Goal: Information Seeking & Learning: Learn about a topic

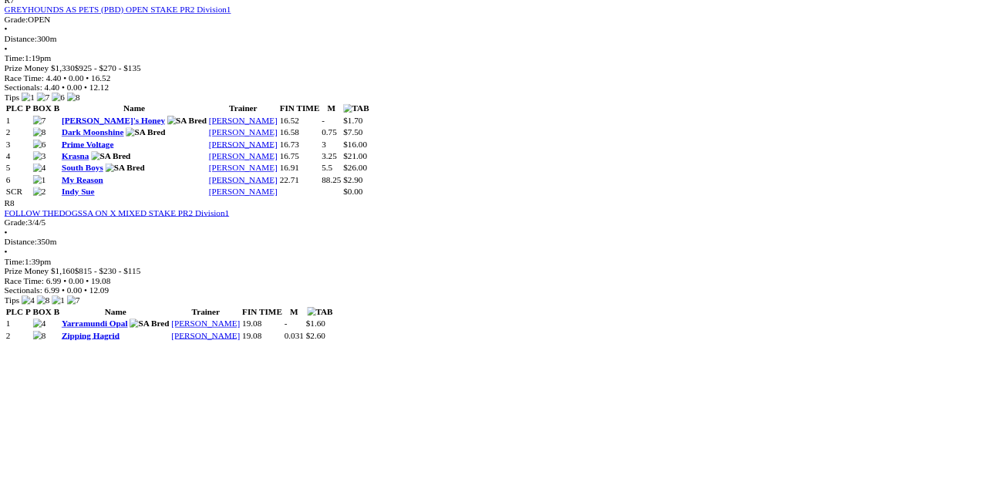
scroll to position [2368, 0]
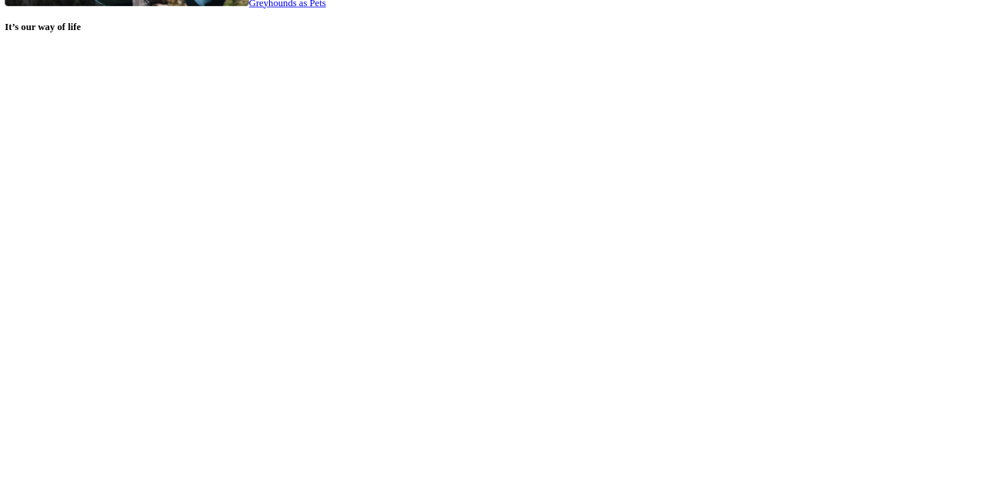
scroll to position [3186, 0]
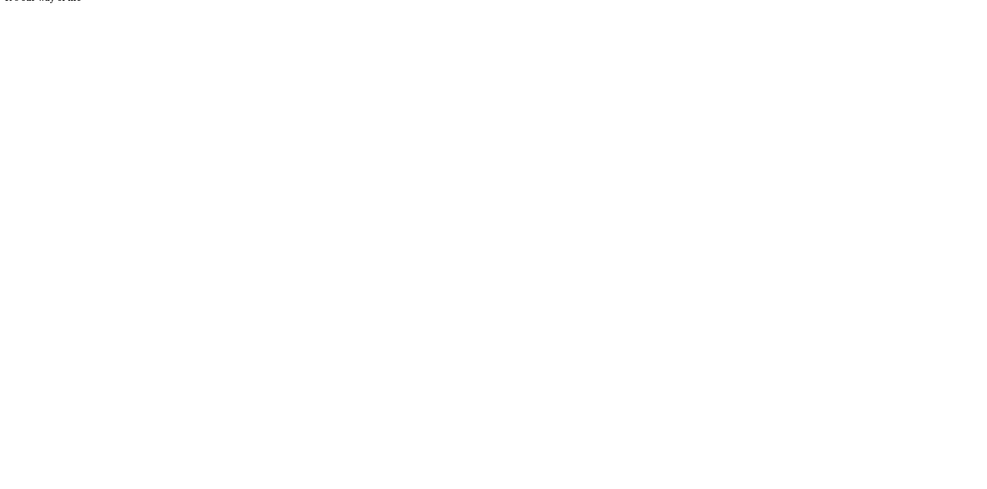
scroll to position [3278, 0]
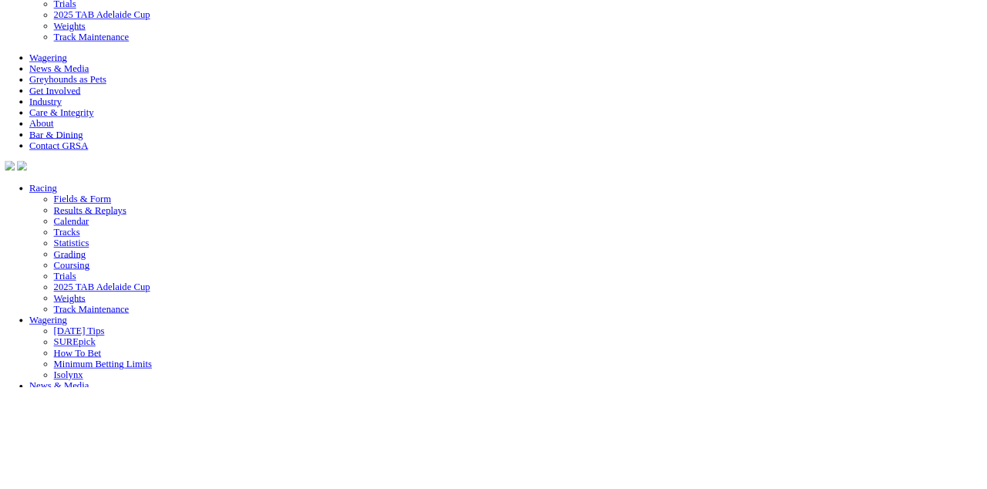
scroll to position [3315, 0]
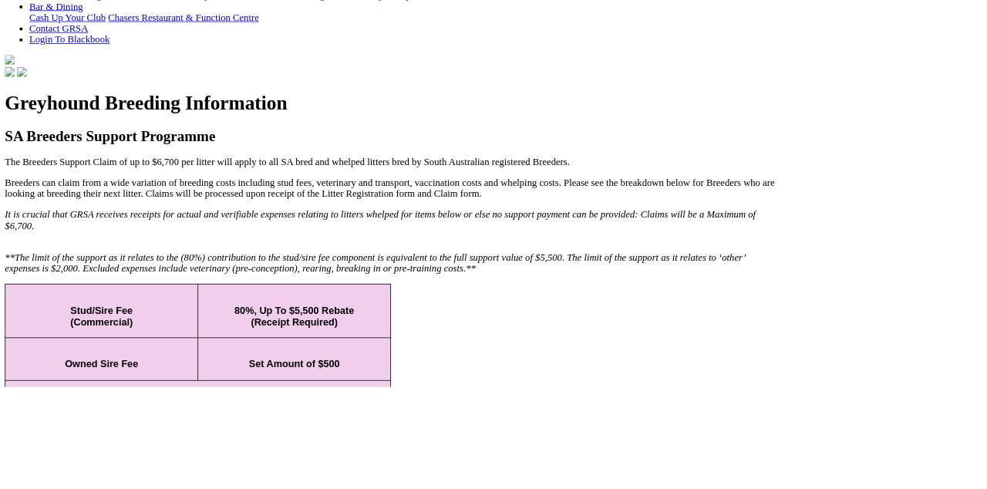
scroll to position [403, 0]
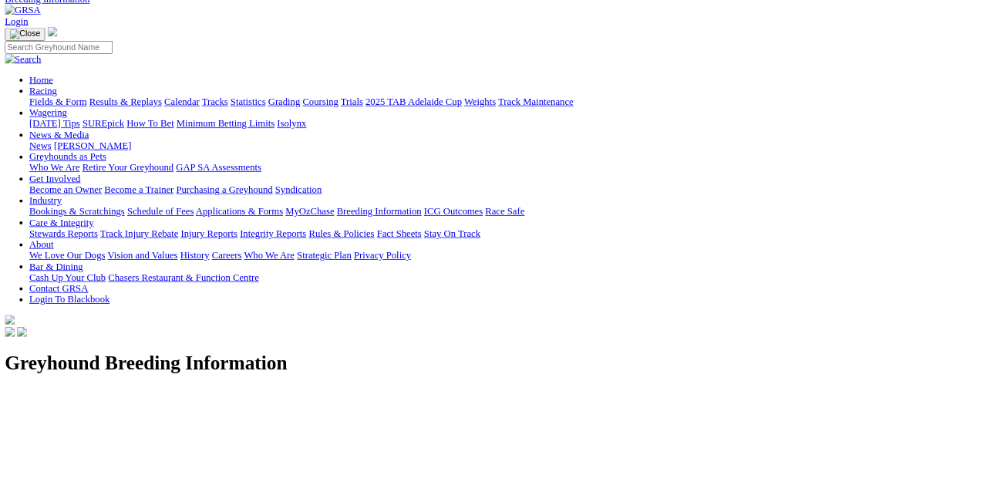
scroll to position [0, 0]
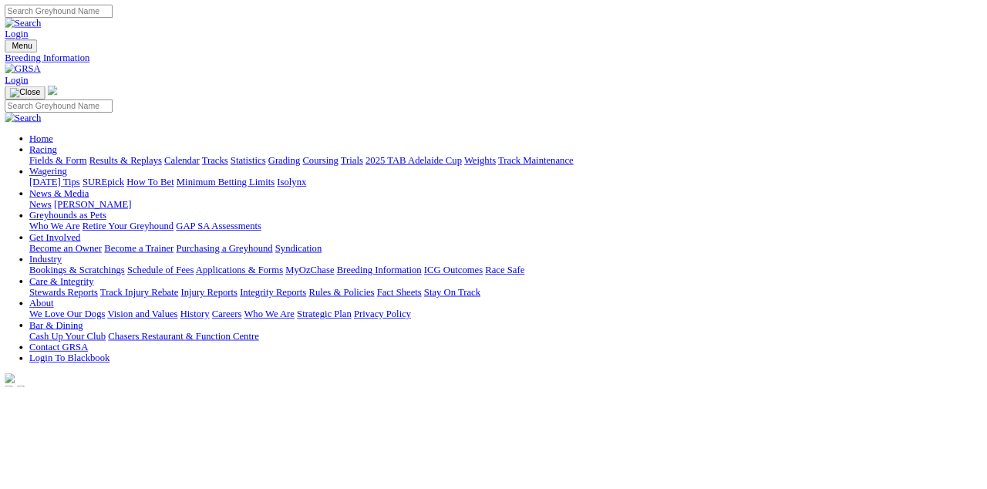
click at [610, 335] on link "ICG Outcomes" at bounding box center [573, 341] width 74 height 13
click at [663, 335] on link "Race Safe" at bounding box center [637, 341] width 49 height 13
click at [113, 238] on link "News & Media" at bounding box center [75, 244] width 76 height 13
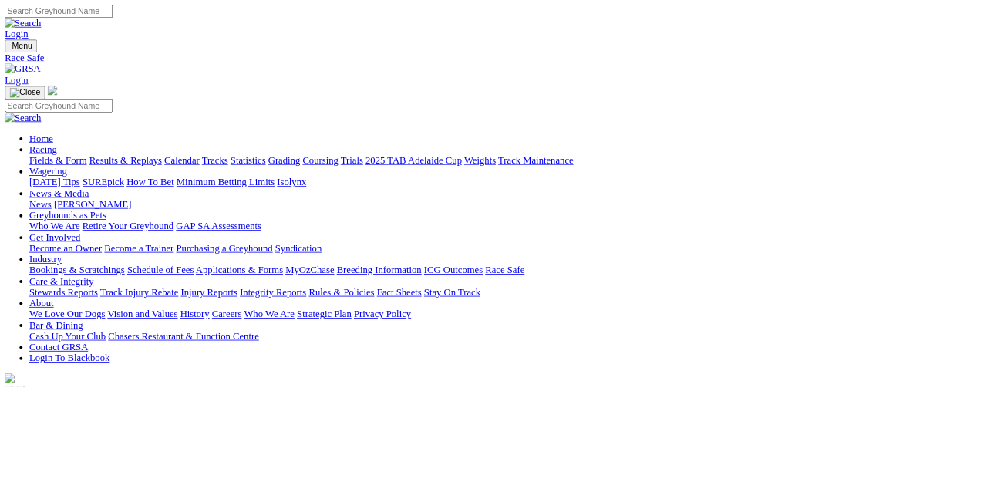
click at [65, 251] on link "News" at bounding box center [51, 257] width 28 height 13
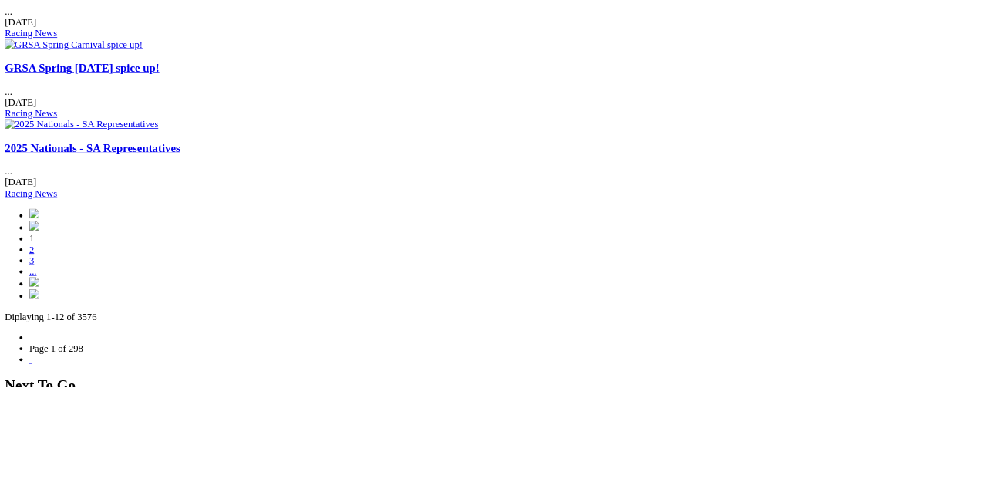
scroll to position [1706, 0]
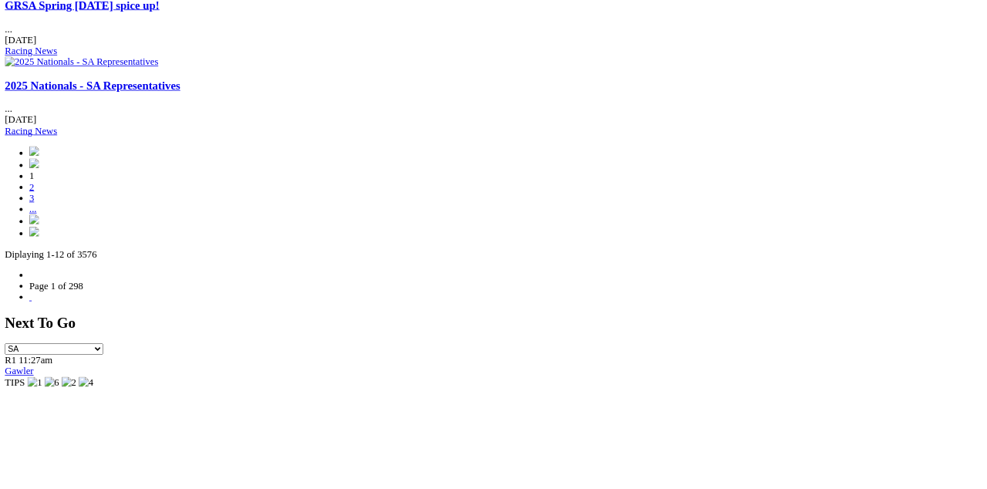
scroll to position [1786, 0]
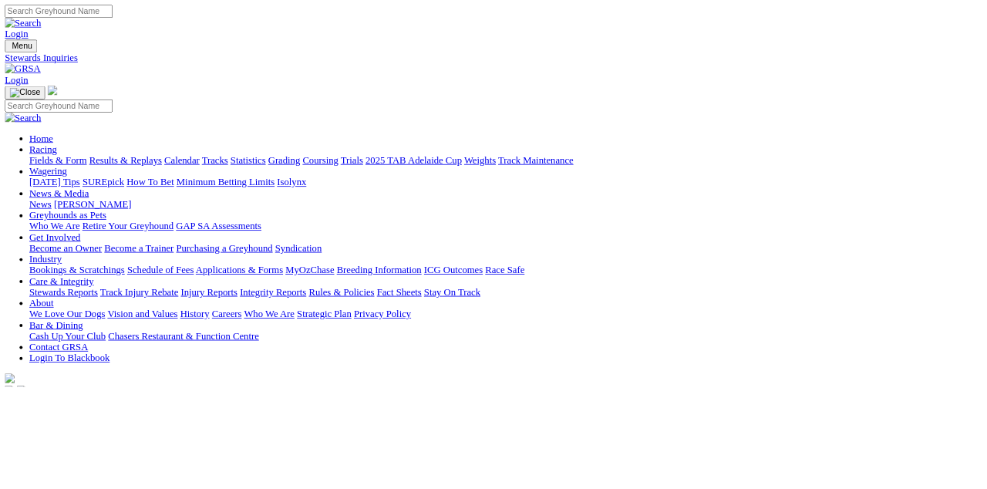
click at [94, 363] on link "Stewards Reports" at bounding box center [80, 369] width 86 height 13
click at [119, 349] on link "Care & Integrity" at bounding box center [78, 355] width 82 height 13
click at [78, 321] on link "Industry" at bounding box center [57, 327] width 41 height 13
